Goal: Find specific page/section: Find specific page/section

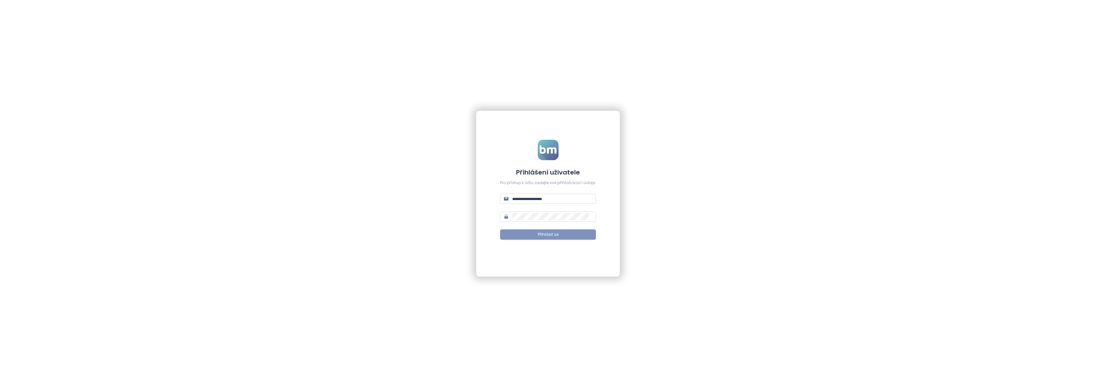
type input "**********"
click at [541, 236] on span "Přihlásit se" at bounding box center [548, 235] width 21 height 6
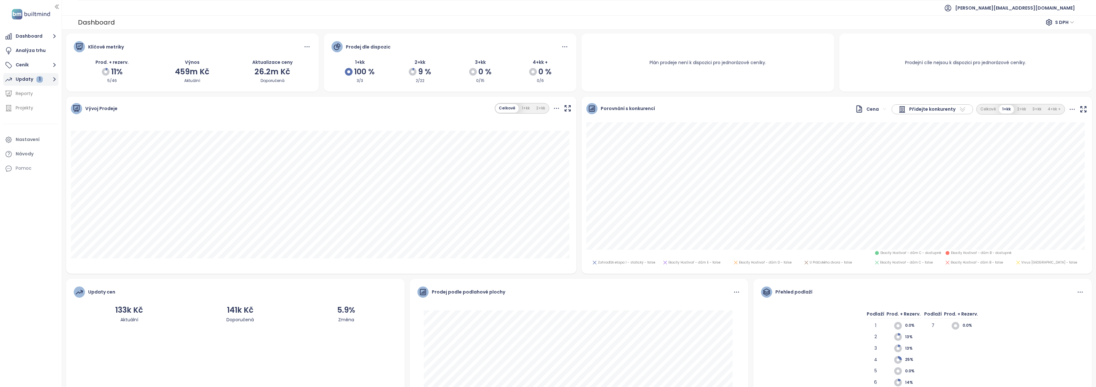
click at [42, 79] on button "Updaty 1" at bounding box center [30, 79] width 55 height 13
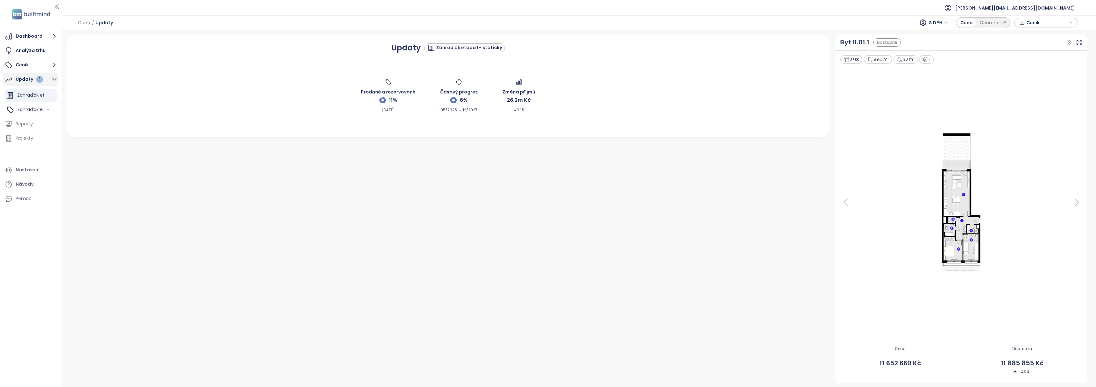
click at [53, 80] on icon "button" at bounding box center [54, 79] width 8 height 8
click at [36, 80] on div "1" at bounding box center [39, 79] width 6 height 6
click at [32, 96] on span "Zahraďák etapa I - statický" at bounding box center [47, 95] width 61 height 6
click at [33, 110] on span "Zahraďák etapa I" at bounding box center [36, 109] width 38 height 6
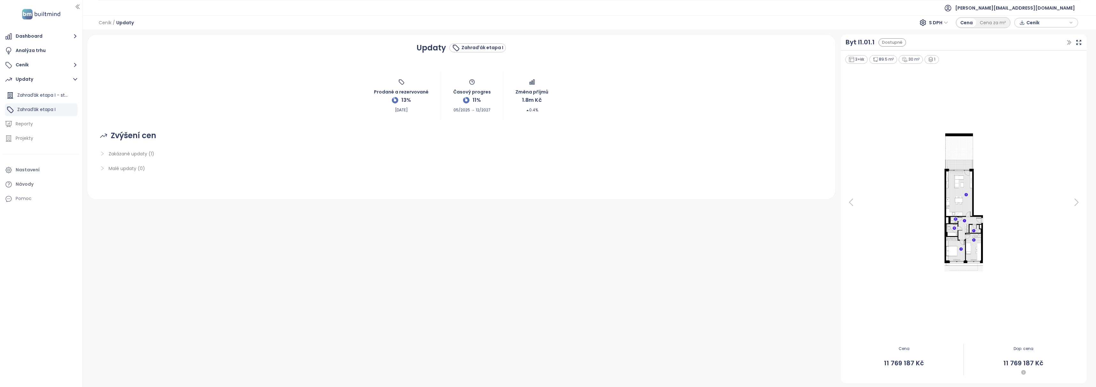
drag, startPoint x: 61, startPoint y: 8, endPoint x: 83, endPoint y: 22, distance: 25.7
click at [83, 22] on div at bounding box center [81, 193] width 3 height 387
click at [104, 153] on icon "right" at bounding box center [102, 153] width 5 height 5
click at [31, 38] on button "Dashboard" at bounding box center [41, 36] width 76 height 13
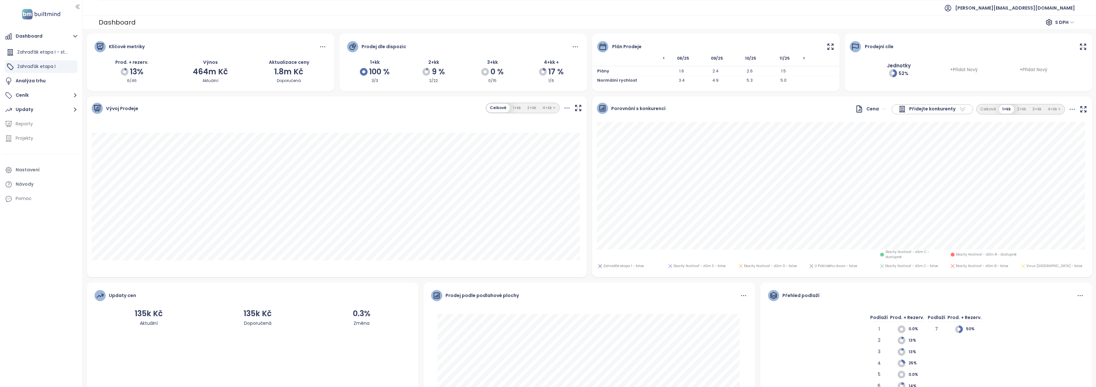
click at [65, 251] on div "Dashboard Zahraďák etapa I - statický Zahraďák etapa I Analýza trhu Ceník Updat…" at bounding box center [41, 193] width 82 height 387
click at [165, 12] on ul "[PERSON_NAME][EMAIL_ADDRESS][DOMAIN_NAME]" at bounding box center [590, 8] width 982 height 16
click at [33, 155] on li at bounding box center [41, 155] width 76 height 16
click at [34, 271] on div "Dashboard Zahraďák etapa I - statický Zahraďák etapa I Analýza trhu Ceník Updat…" at bounding box center [41, 193] width 82 height 387
click at [75, 34] on icon "button" at bounding box center [75, 36] width 8 height 8
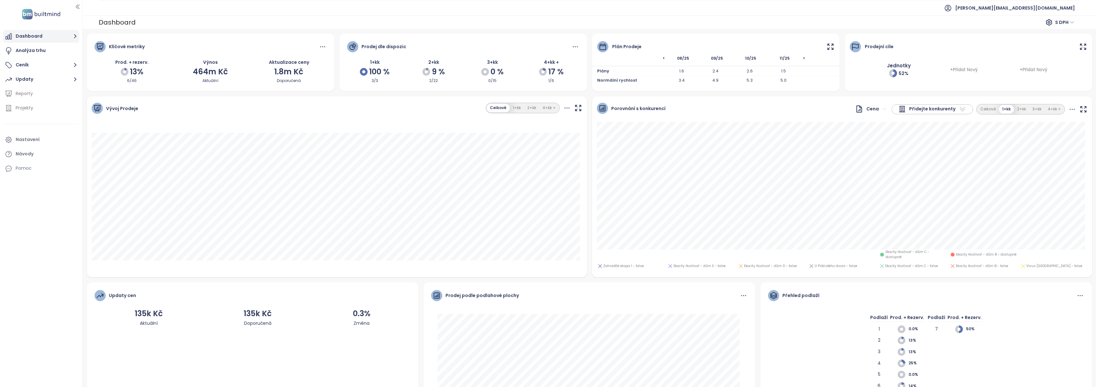
click at [75, 35] on icon "button" at bounding box center [75, 36] width 3 height 4
click at [75, 96] on icon "button" at bounding box center [75, 96] width 3 height 4
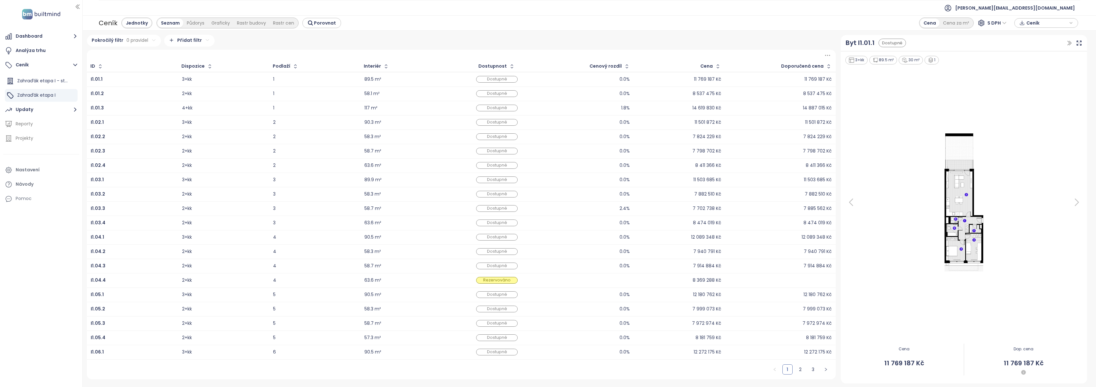
drag, startPoint x: 72, startPoint y: 110, endPoint x: 103, endPoint y: 175, distance: 72.1
click at [85, 161] on section "Dashboard Analýza trhu Ceník Zahraďák etapa I - statický Zahraďák etapa I Updat…" at bounding box center [548, 193] width 1096 height 387
click at [434, 27] on div "Ceník Jednotky Seznam Půdorys Graficky Rastr budovy Rastr cen Porovnat Cena Cen…" at bounding box center [589, 22] width 1013 height 15
click at [50, 37] on button "Dashboard" at bounding box center [41, 36] width 76 height 13
